Goal: Browse casually

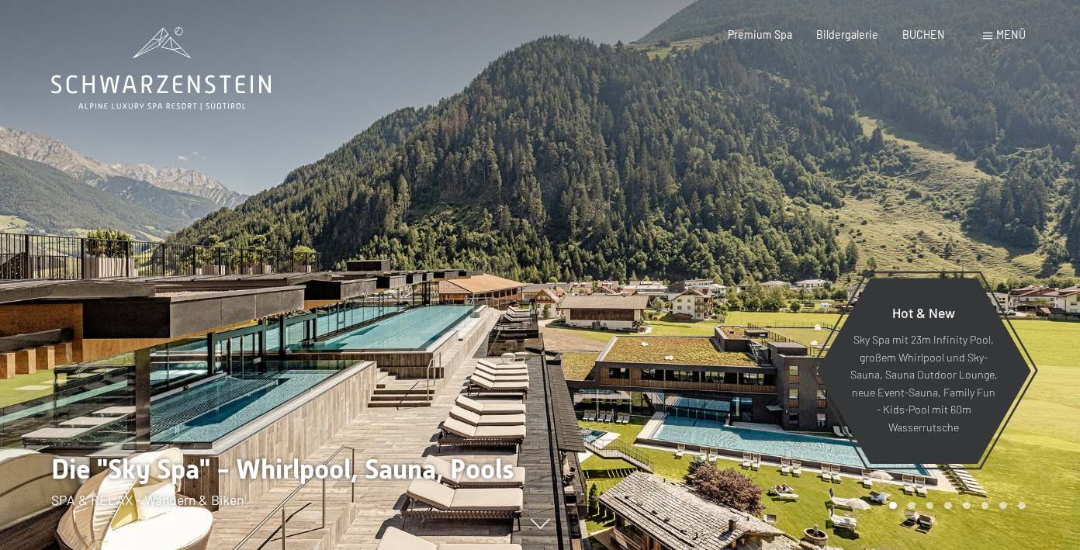
click at [997, 39] on span "Menü" at bounding box center [1010, 34] width 29 height 13
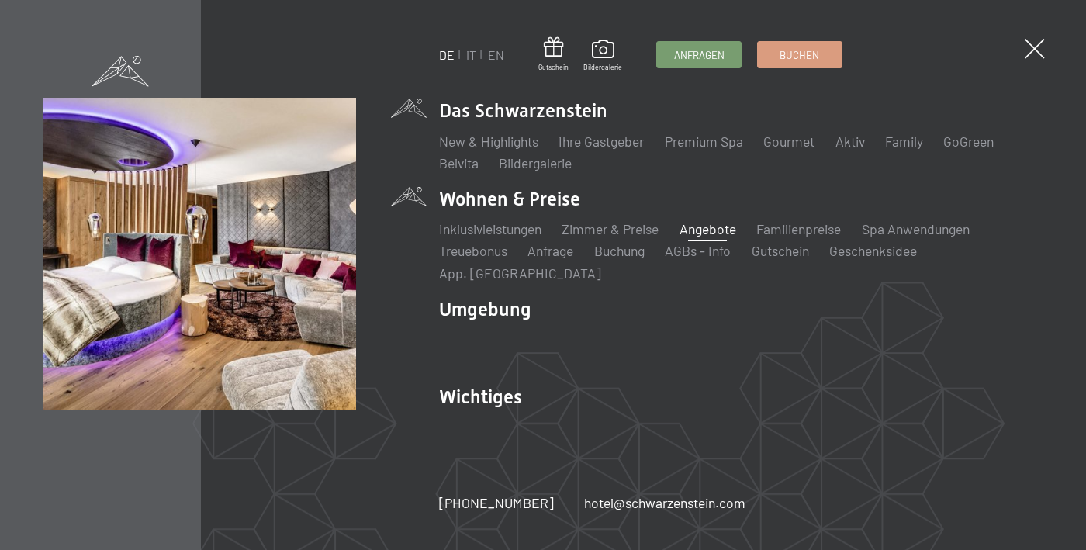
click at [722, 237] on link "Angebote" at bounding box center [707, 228] width 57 height 17
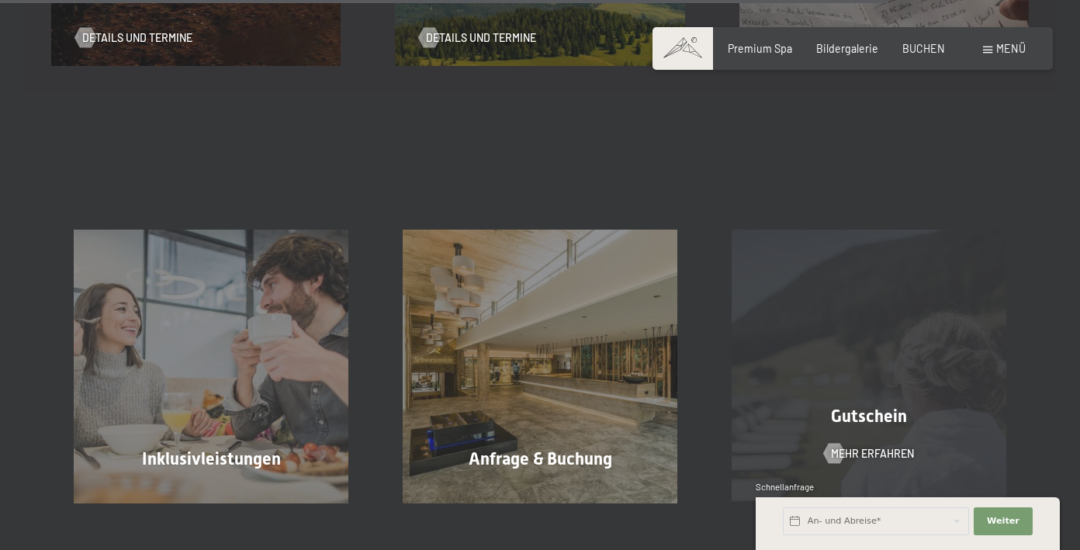
scroll to position [2272, 0]
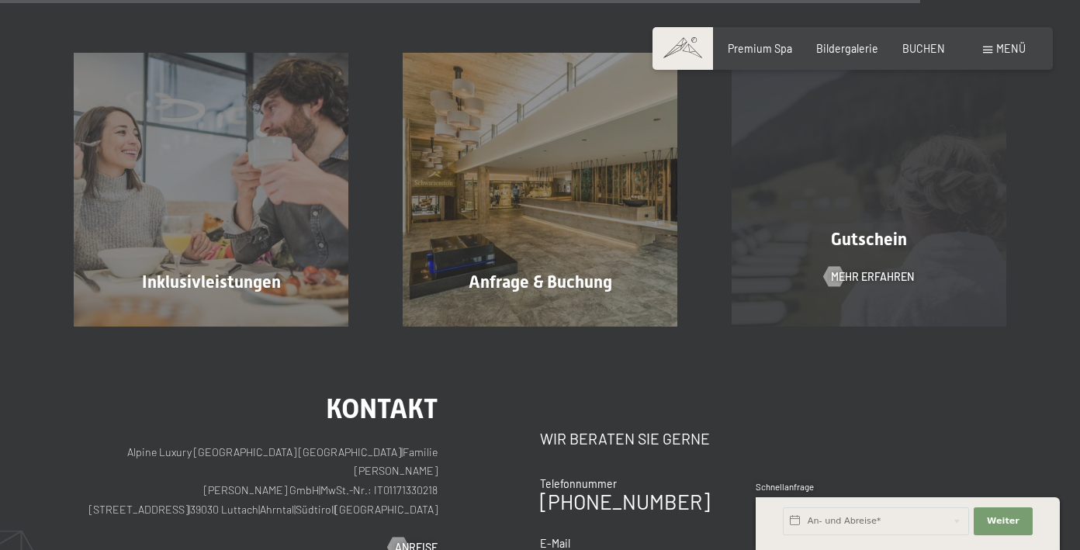
click at [872, 230] on span "Gutschein" at bounding box center [869, 239] width 76 height 19
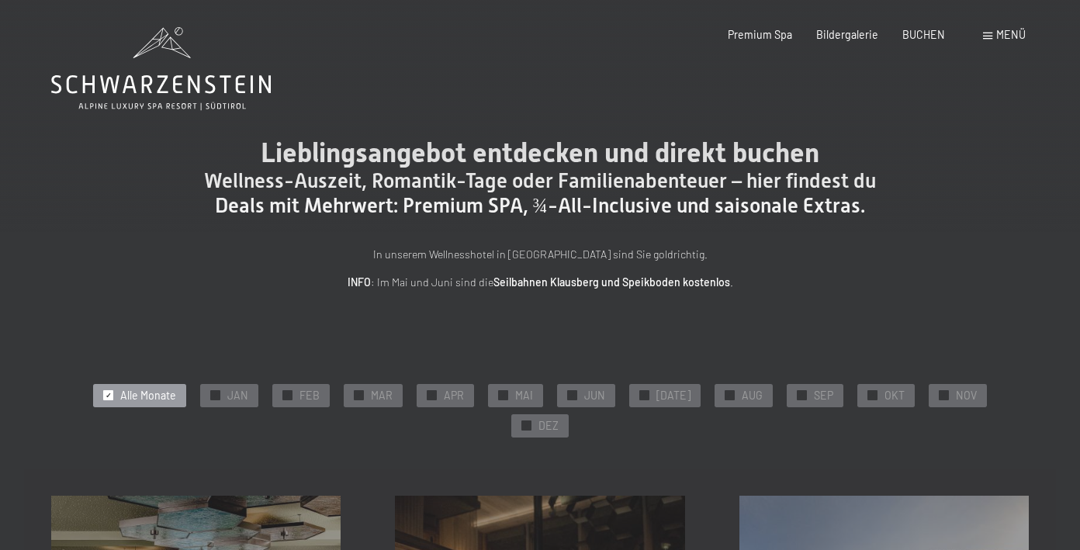
scroll to position [0, 0]
click at [758, 32] on span "Premium Spa" at bounding box center [760, 32] width 64 height 13
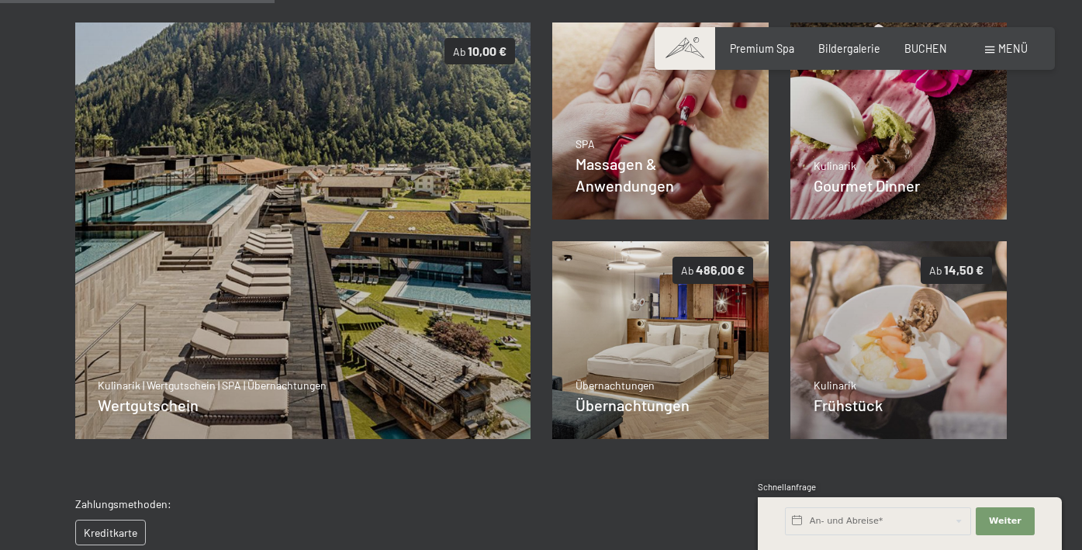
scroll to position [318, 0]
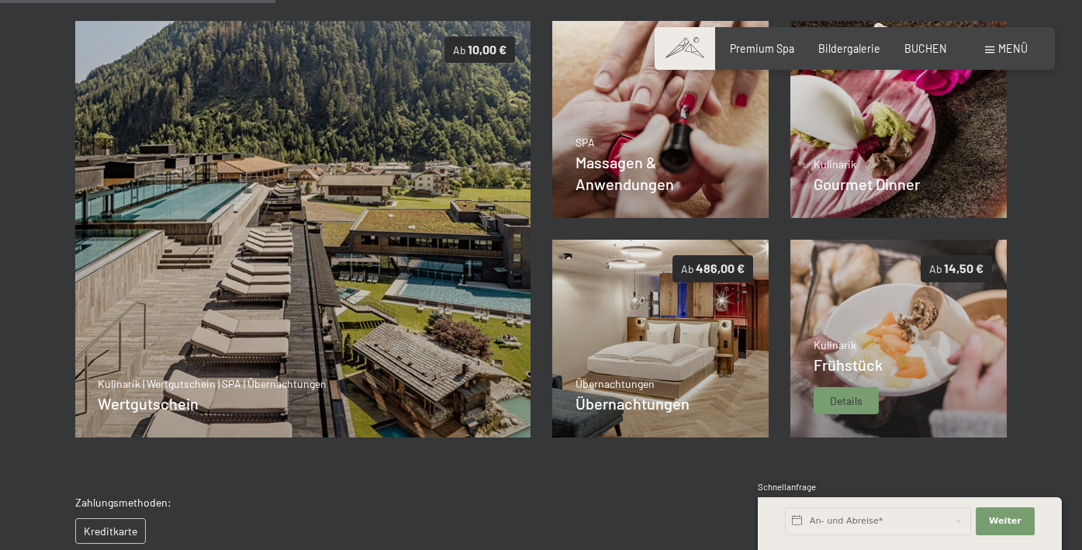
click at [953, 357] on img at bounding box center [898, 339] width 217 height 198
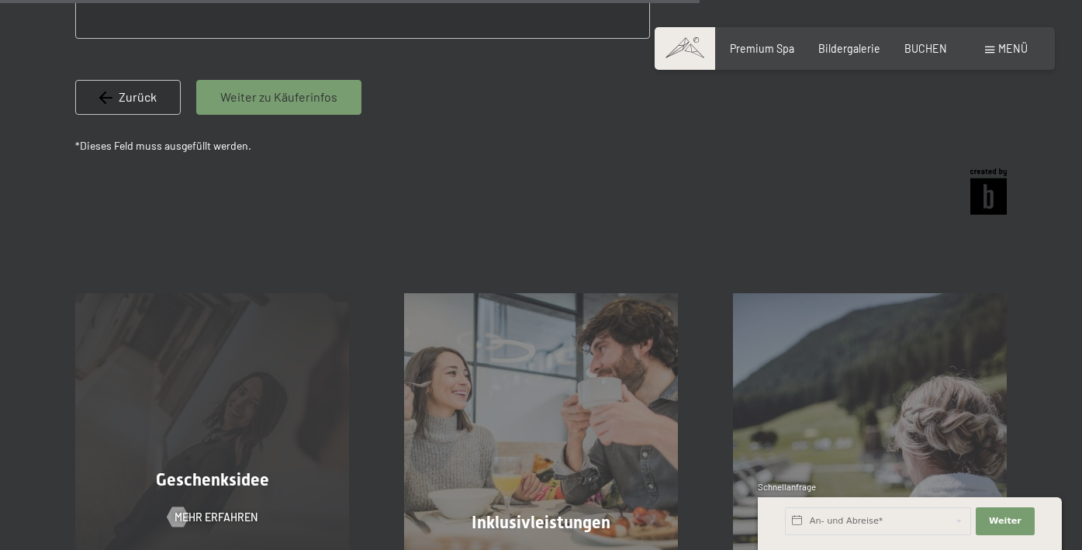
scroll to position [1242, 0]
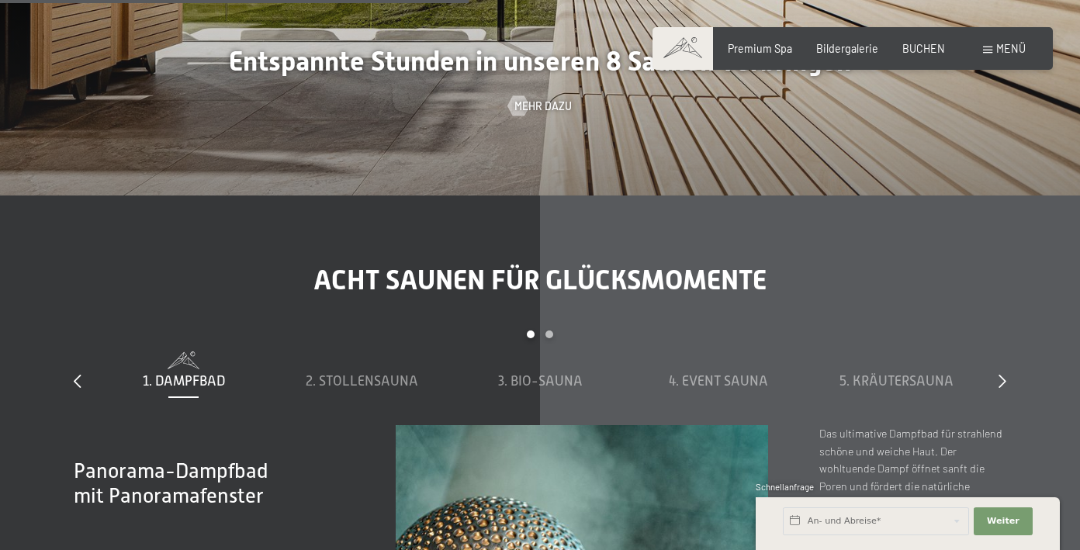
scroll to position [4238, 0]
